Goal: Information Seeking & Learning: Learn about a topic

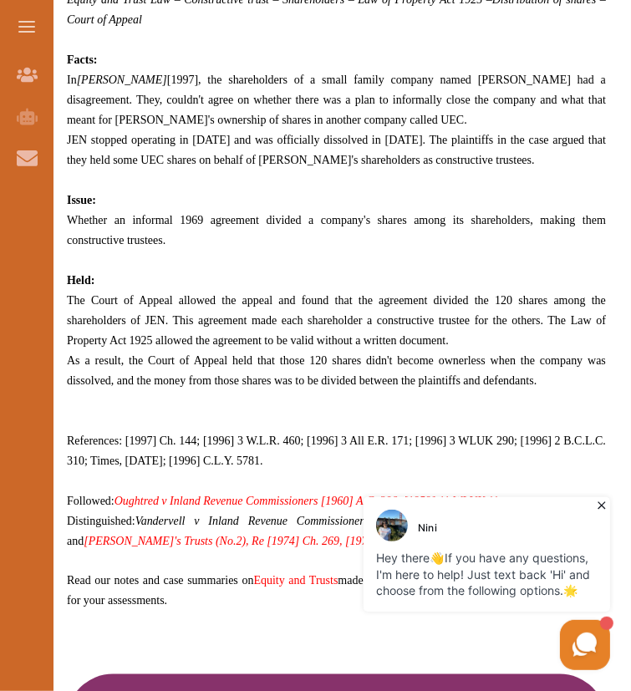
scroll to position [1017, 0]
click at [196, 151] on span "JEN stopped operating in [DATE] and was officially dissolved in [DATE]. The pla…" at bounding box center [336, 149] width 539 height 33
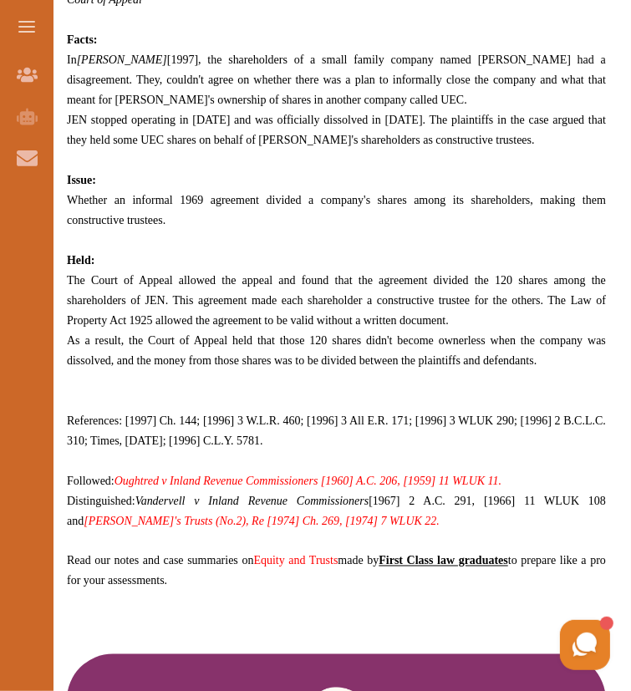
scroll to position [1035, 0]
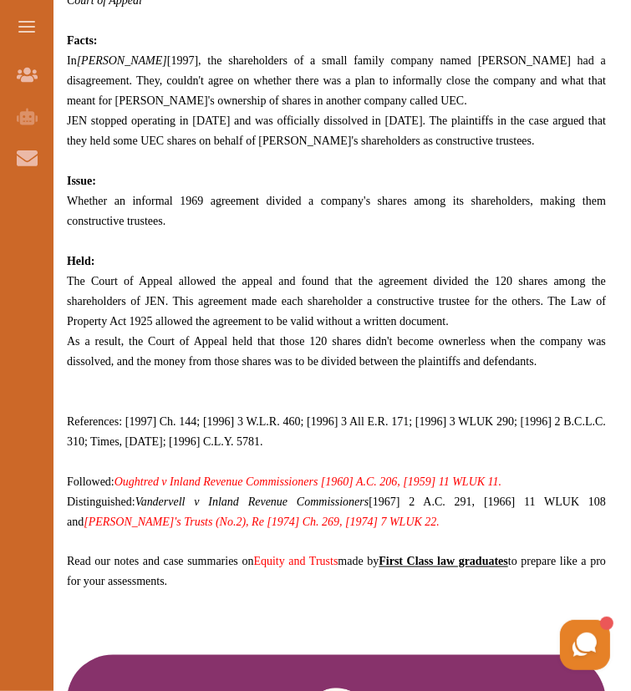
drag, startPoint x: 548, startPoint y: 361, endPoint x: 120, endPoint y: 335, distance: 428.9
click at [120, 335] on p "As a result, the Court of Appeal held that those 120 shares didn't become owner…" at bounding box center [336, 351] width 539 height 40
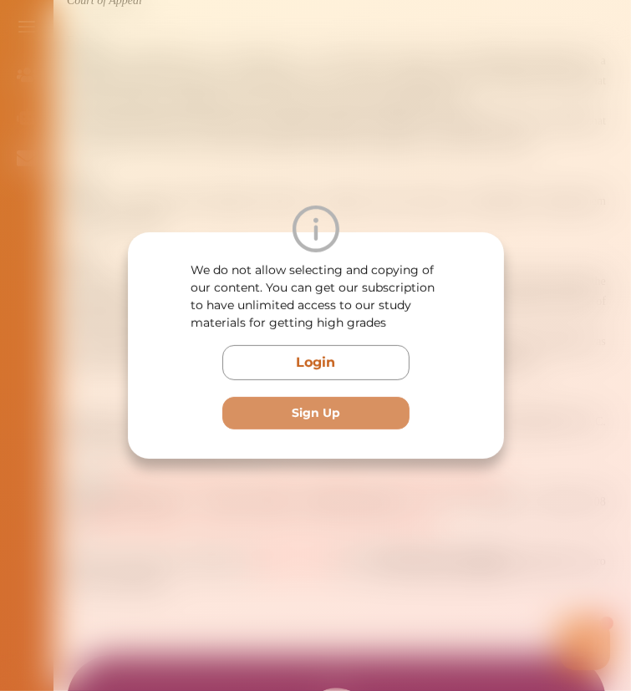
click at [288, 190] on div "We do not allow selecting and copying of our content. You can get our subscript…" at bounding box center [315, 345] width 631 height 691
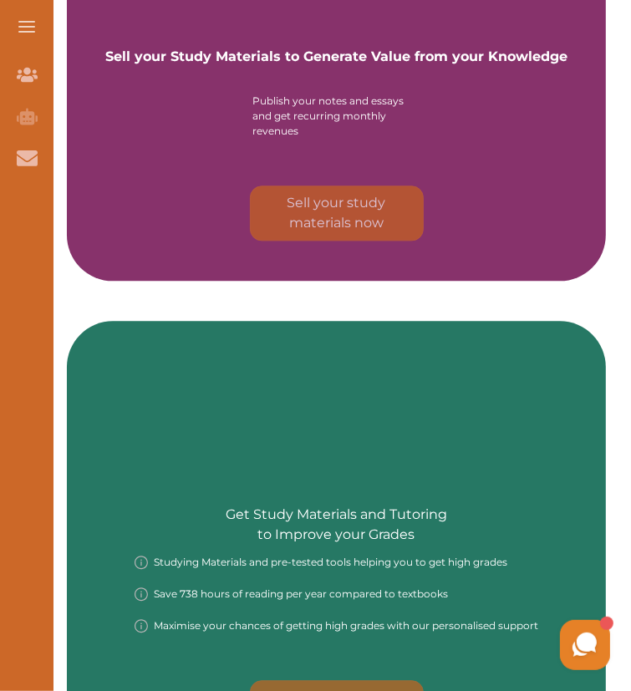
scroll to position [2043, 0]
